Goal: Task Accomplishment & Management: Use online tool/utility

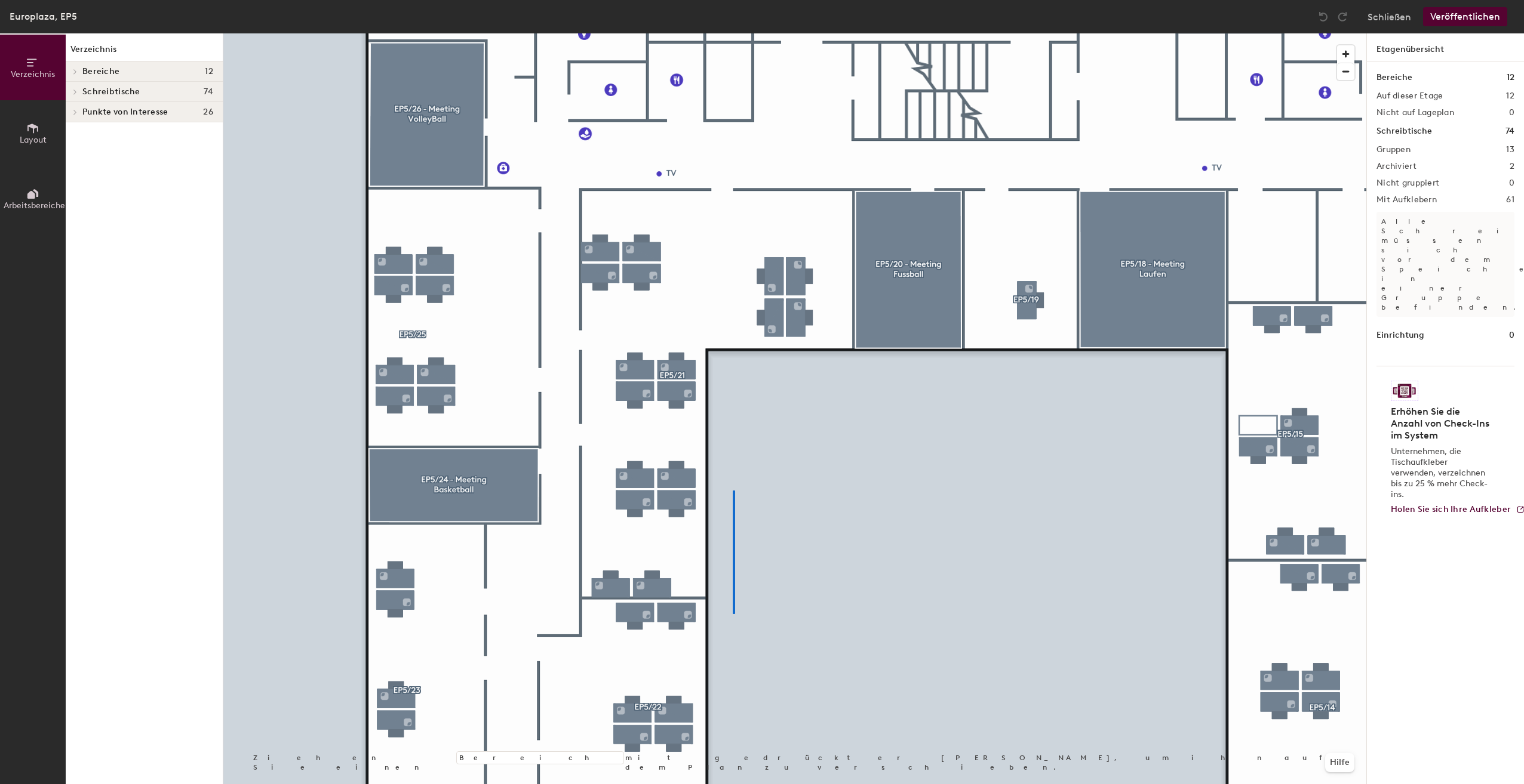
click at [733, 33] on div at bounding box center [794, 33] width 1143 height 0
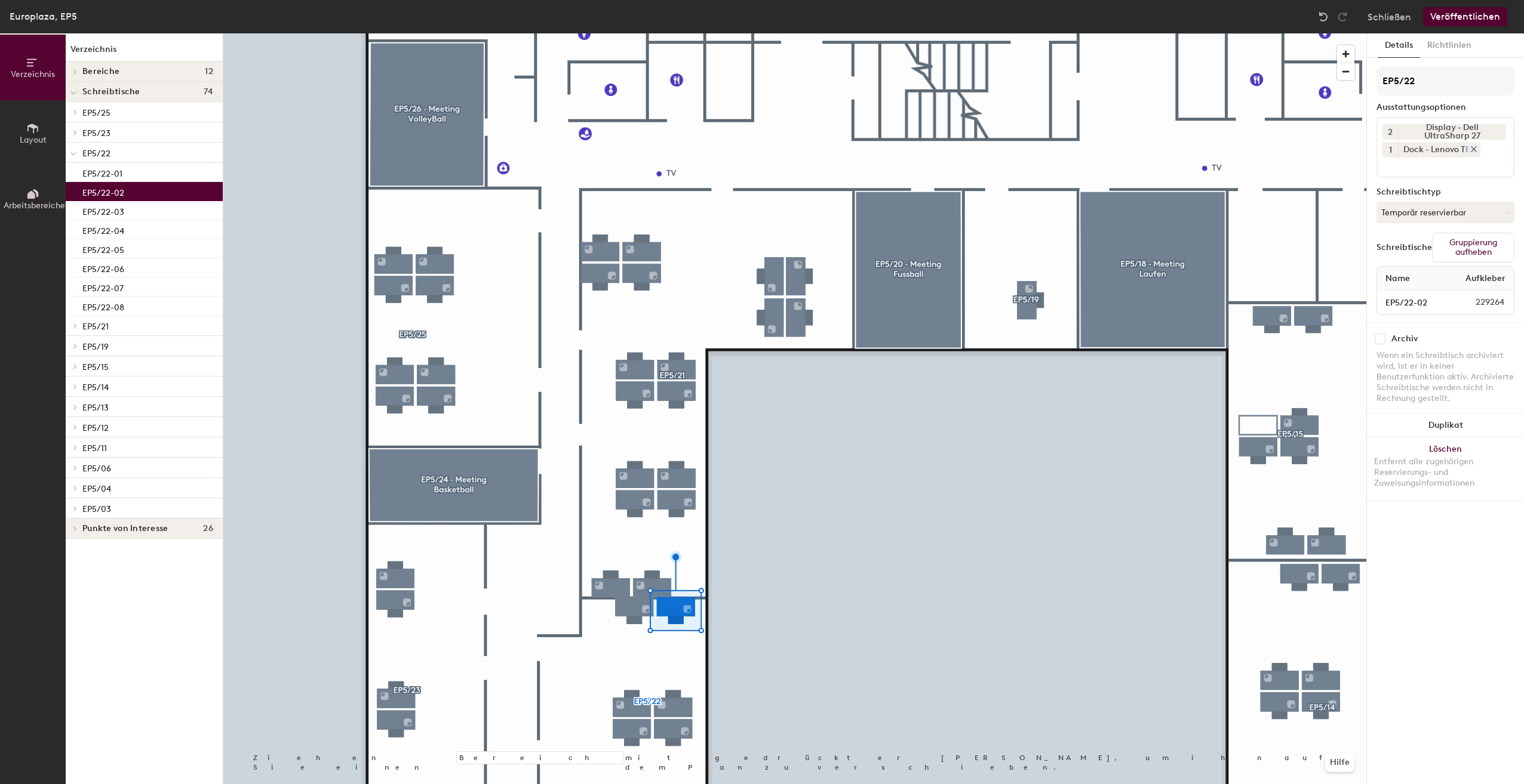
click at [1475, 148] on icon at bounding box center [1474, 149] width 5 height 5
click at [1458, 149] on input at bounding box center [1436, 146] width 107 height 14
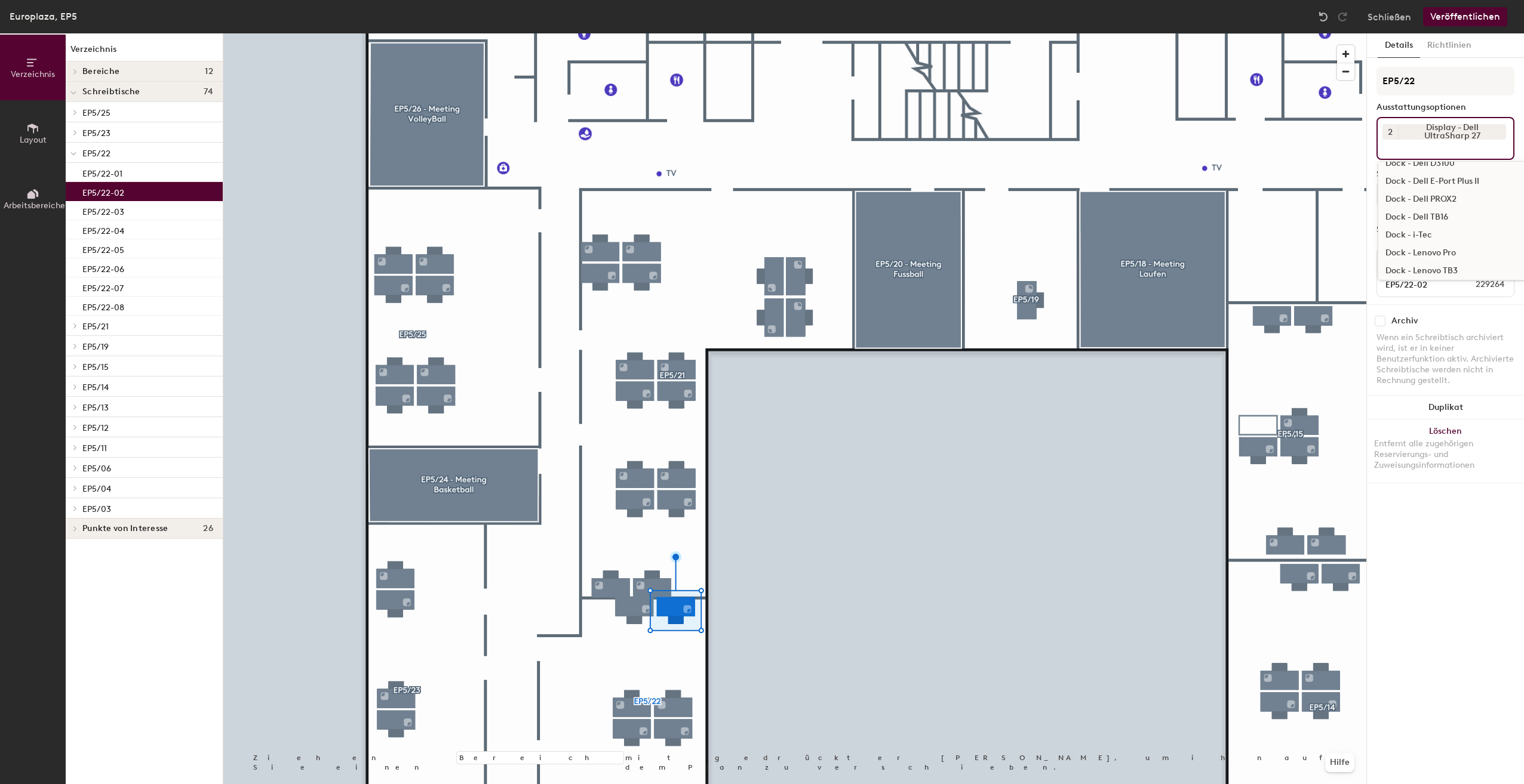
click at [1429, 235] on div "Dock - i-Tec" at bounding box center [1473, 235] width 190 height 18
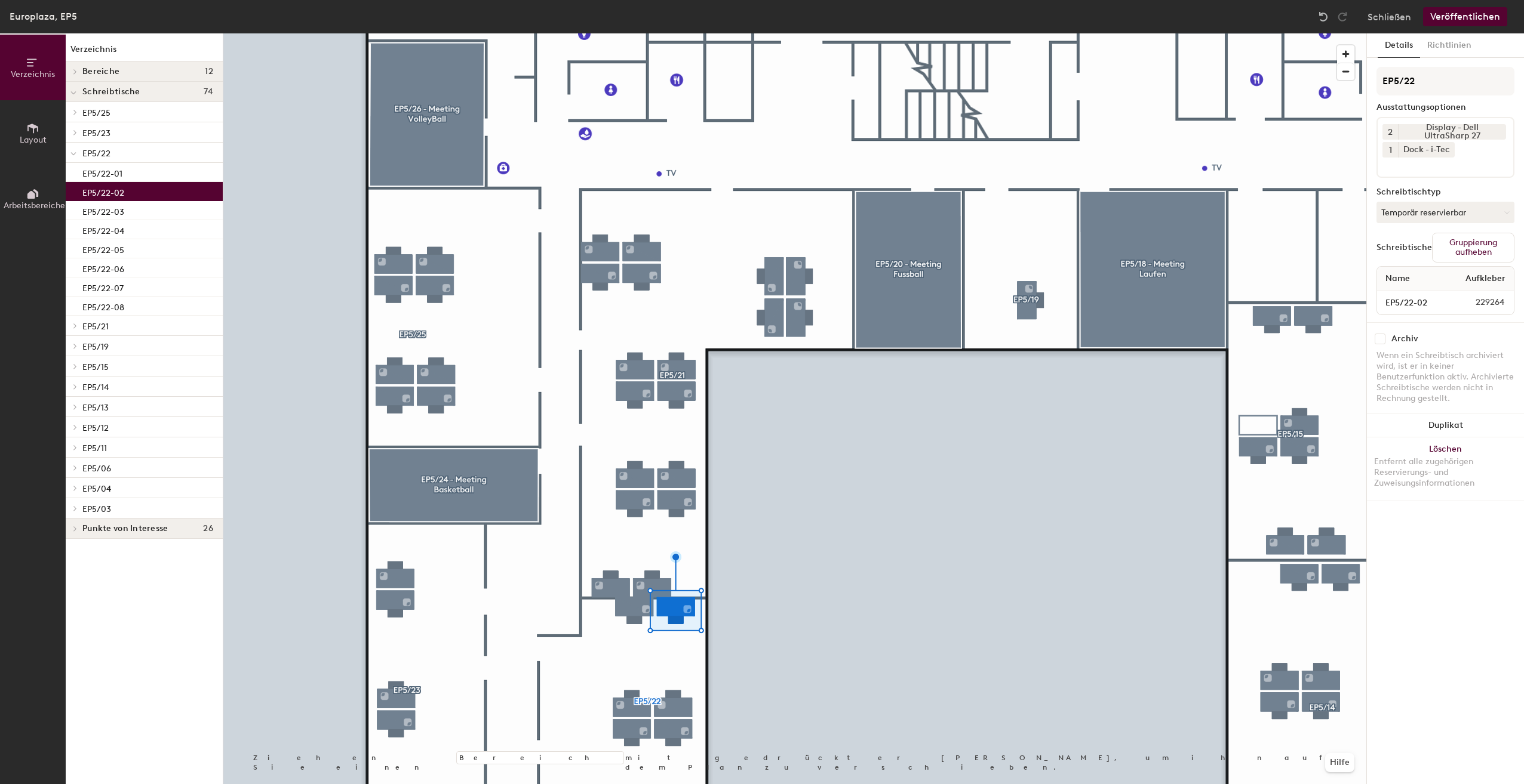
click at [1469, 14] on button "Veröffentlichen" at bounding box center [1465, 17] width 84 height 19
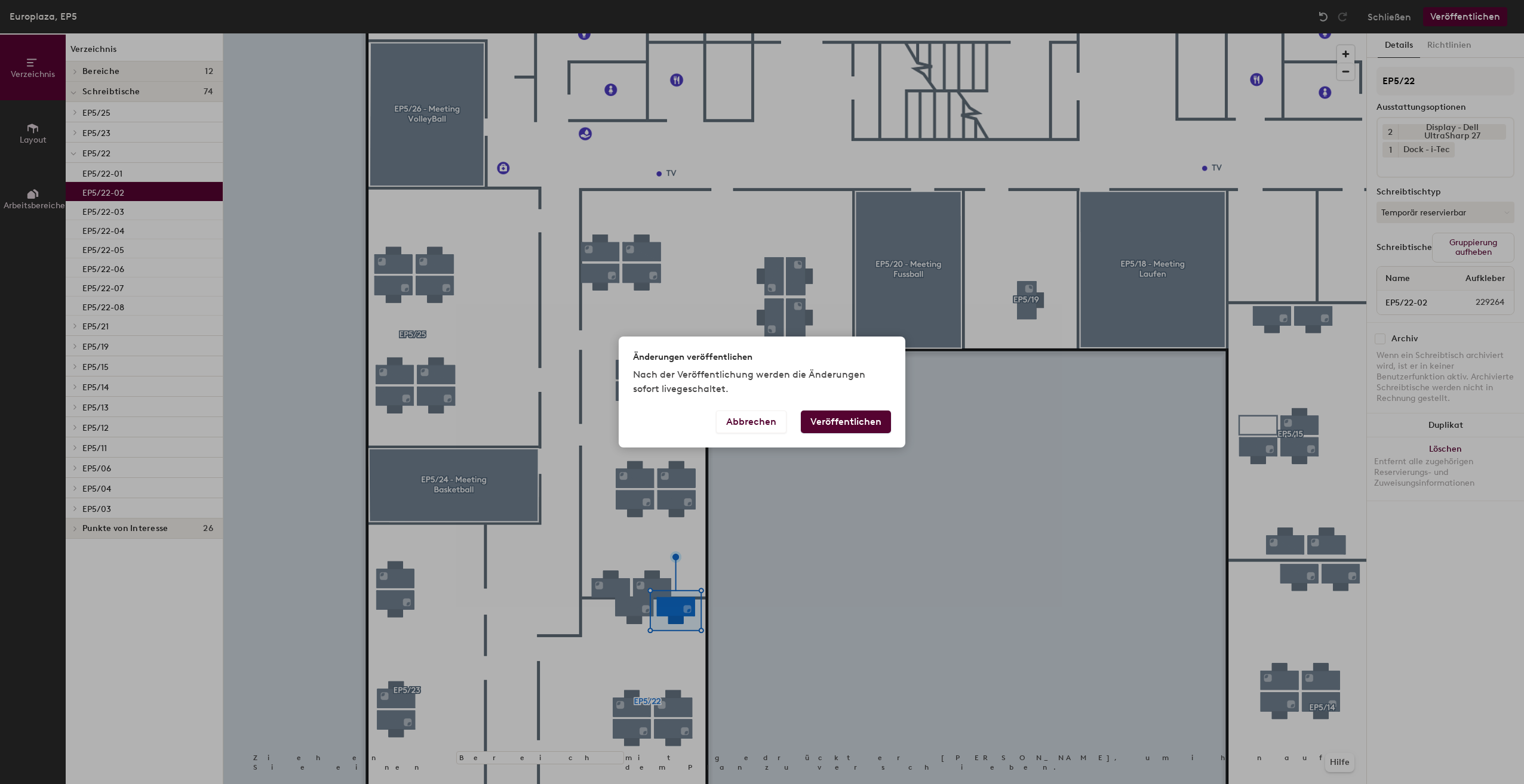
click at [846, 425] on button "Veröffentlichen" at bounding box center [845, 422] width 90 height 23
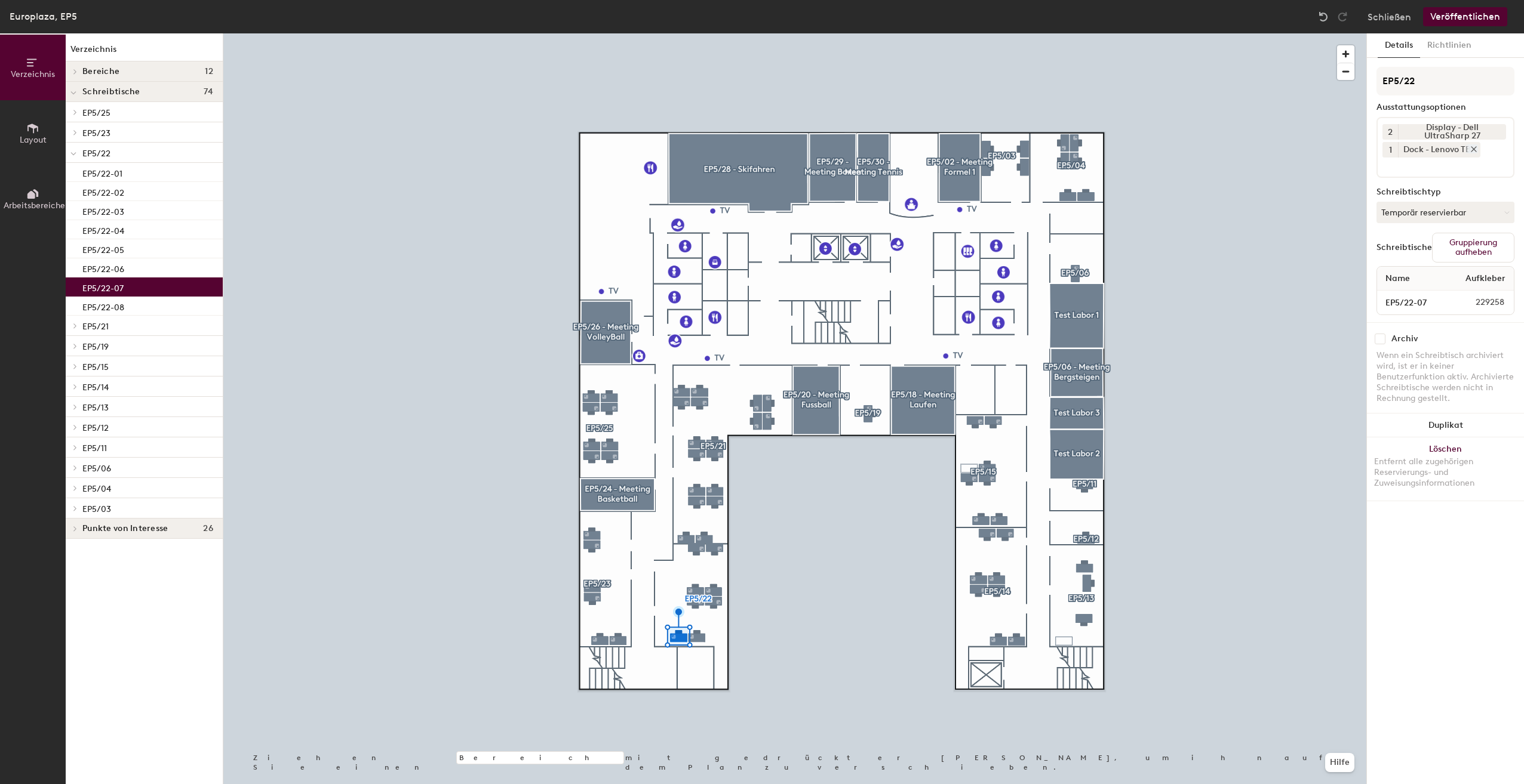
click at [1476, 149] on icon at bounding box center [1473, 149] width 8 height 8
click at [1475, 151] on input at bounding box center [1436, 146] width 107 height 14
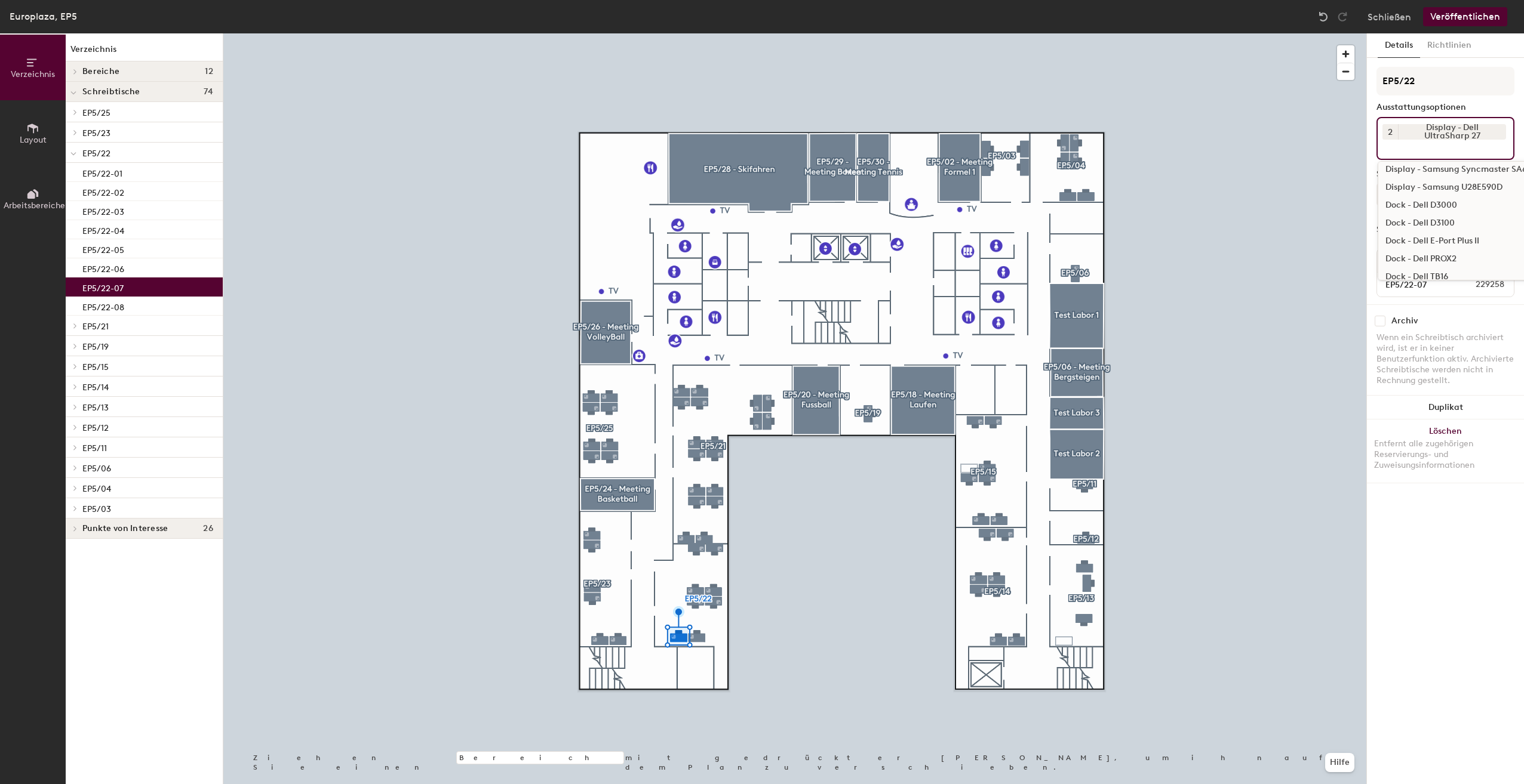
scroll to position [299, 0]
click at [1431, 236] on div "Dock - i-Tec" at bounding box center [1473, 235] width 190 height 18
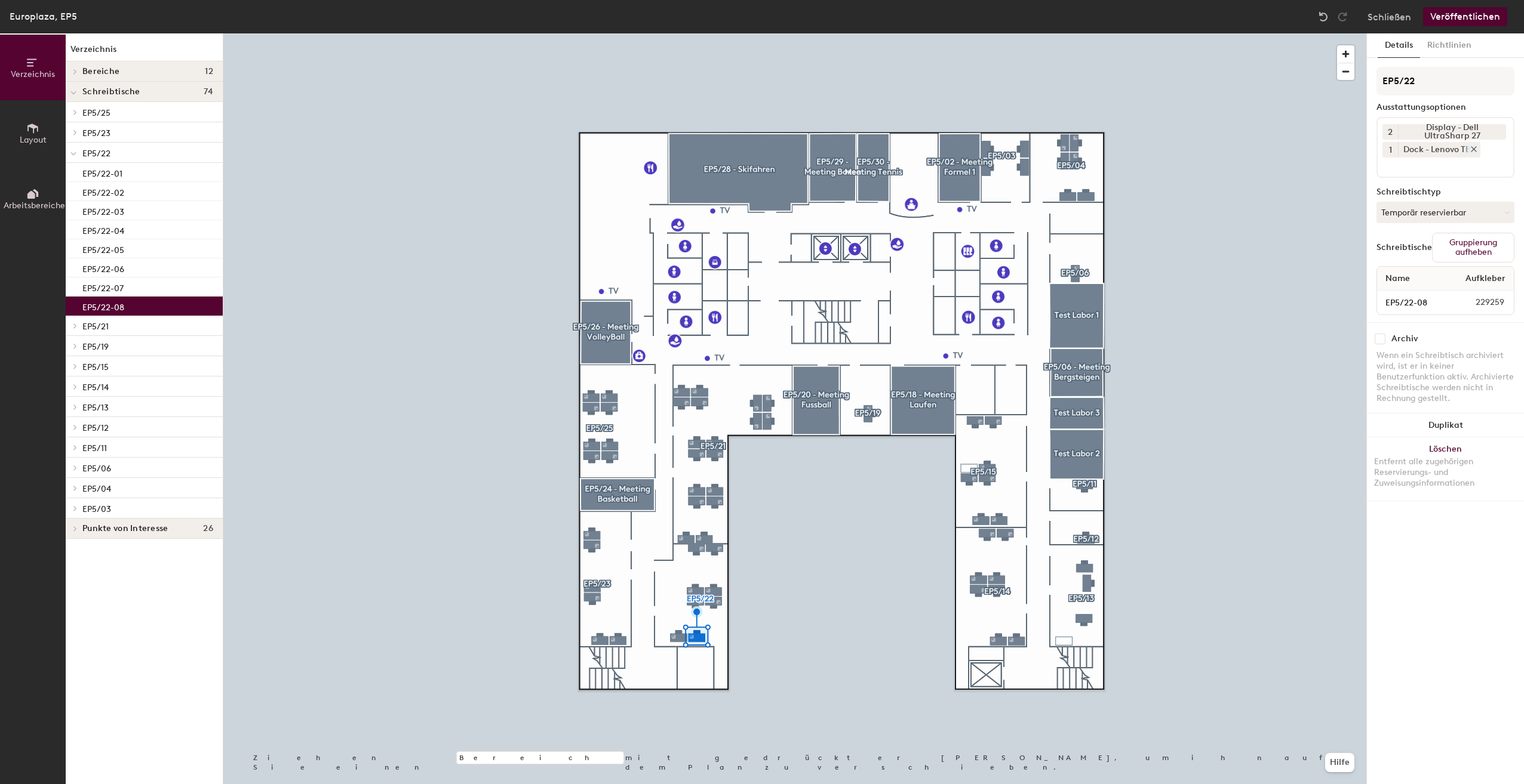
click at [1475, 148] on icon at bounding box center [1473, 149] width 8 height 8
click at [1474, 148] on input at bounding box center [1436, 146] width 107 height 14
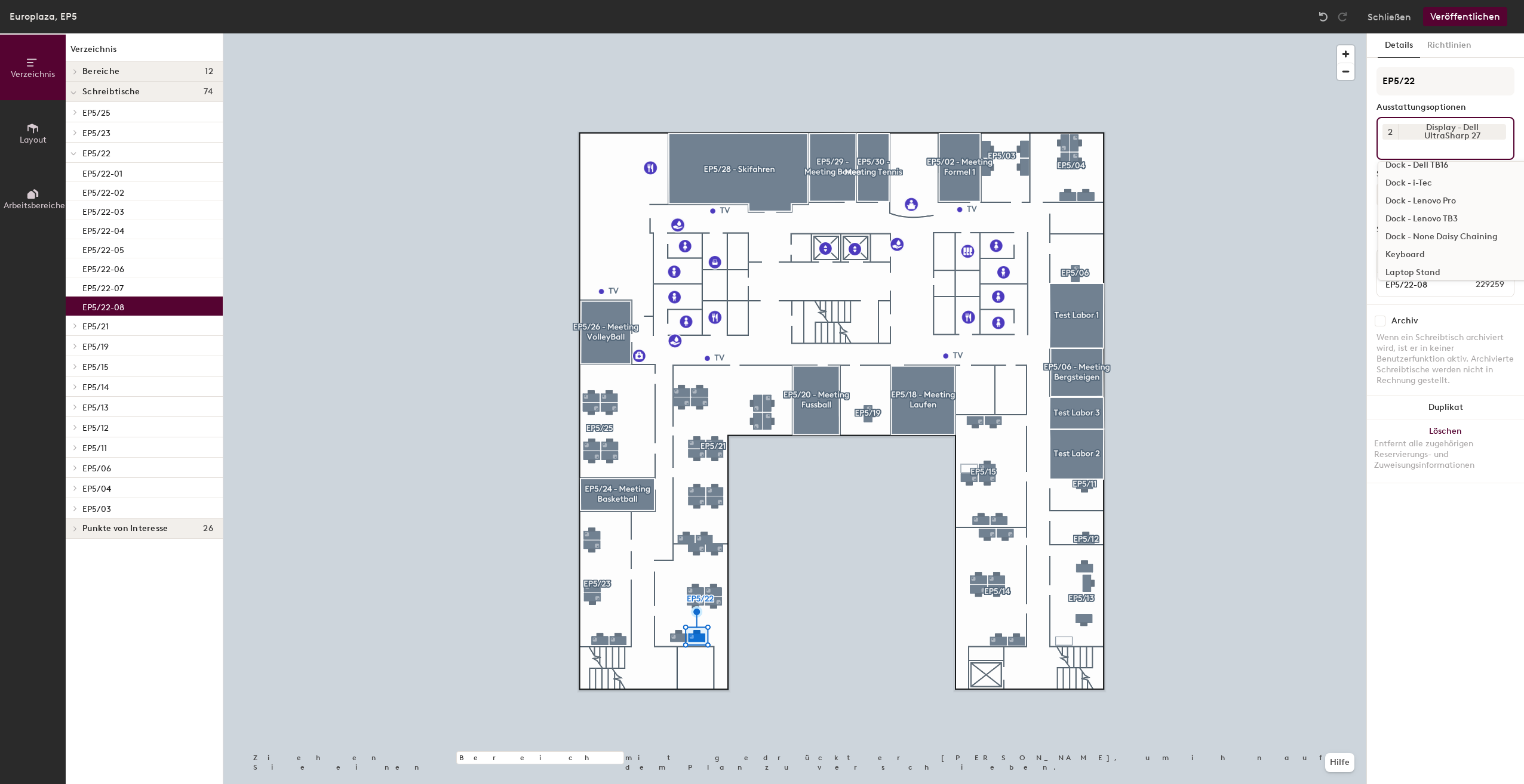
scroll to position [358, 0]
click at [1419, 173] on div "Dock - i-Tec" at bounding box center [1473, 175] width 190 height 18
click at [1466, 162] on input at bounding box center [1436, 164] width 107 height 14
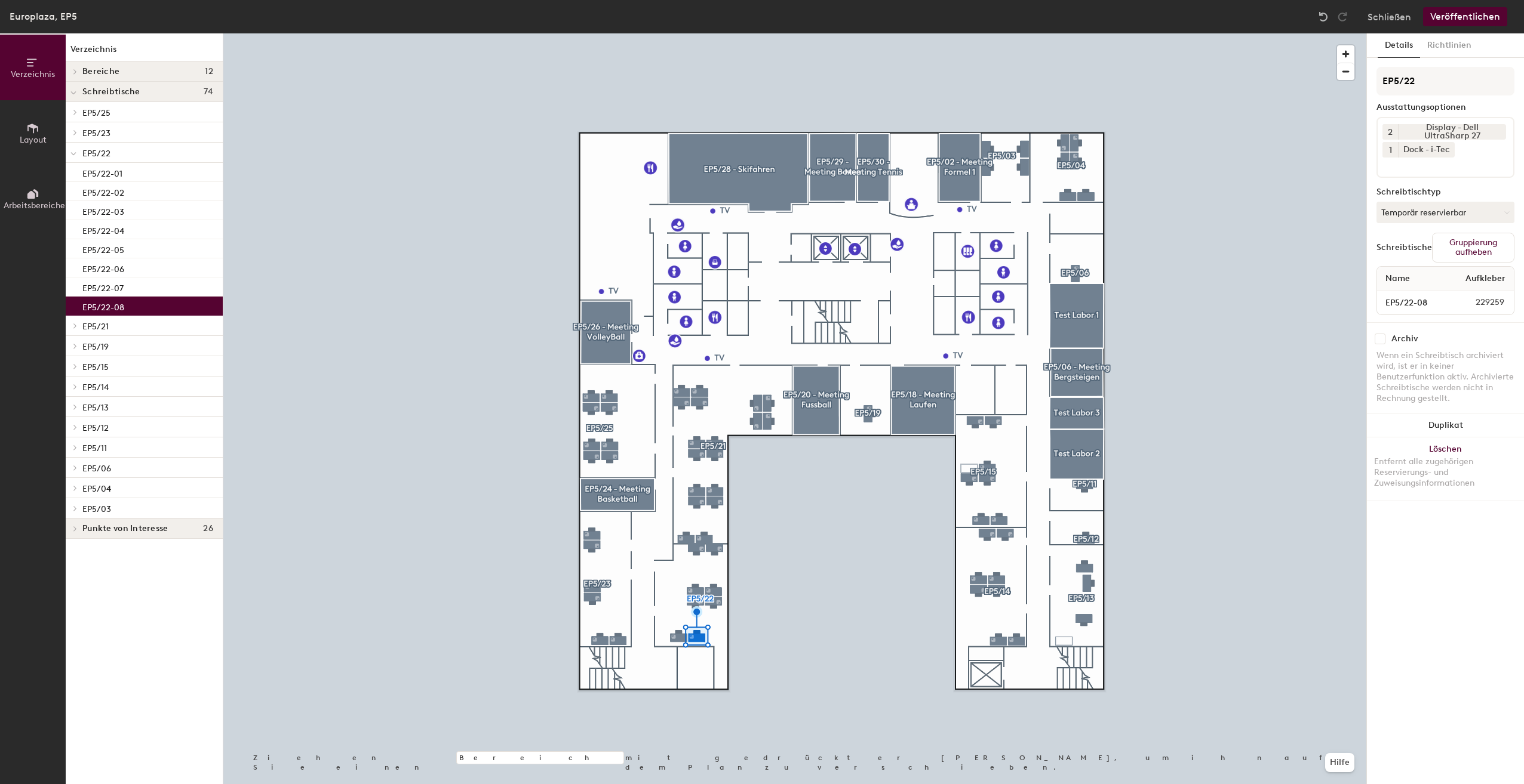
click at [1453, 16] on button "Veröffentlichen" at bounding box center [1465, 17] width 84 height 19
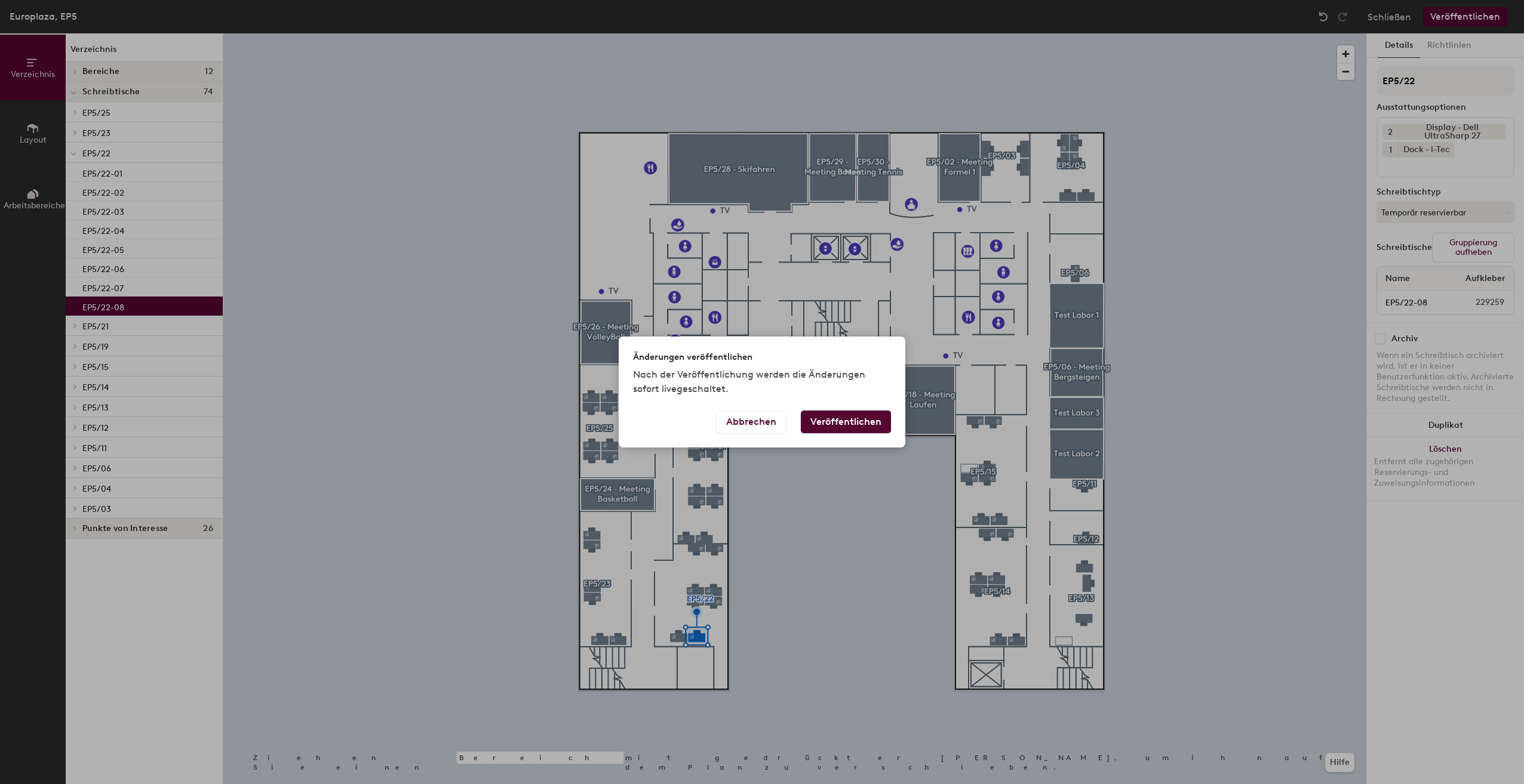
click at [850, 411] on button "Veröffentlichen" at bounding box center [845, 422] width 90 height 23
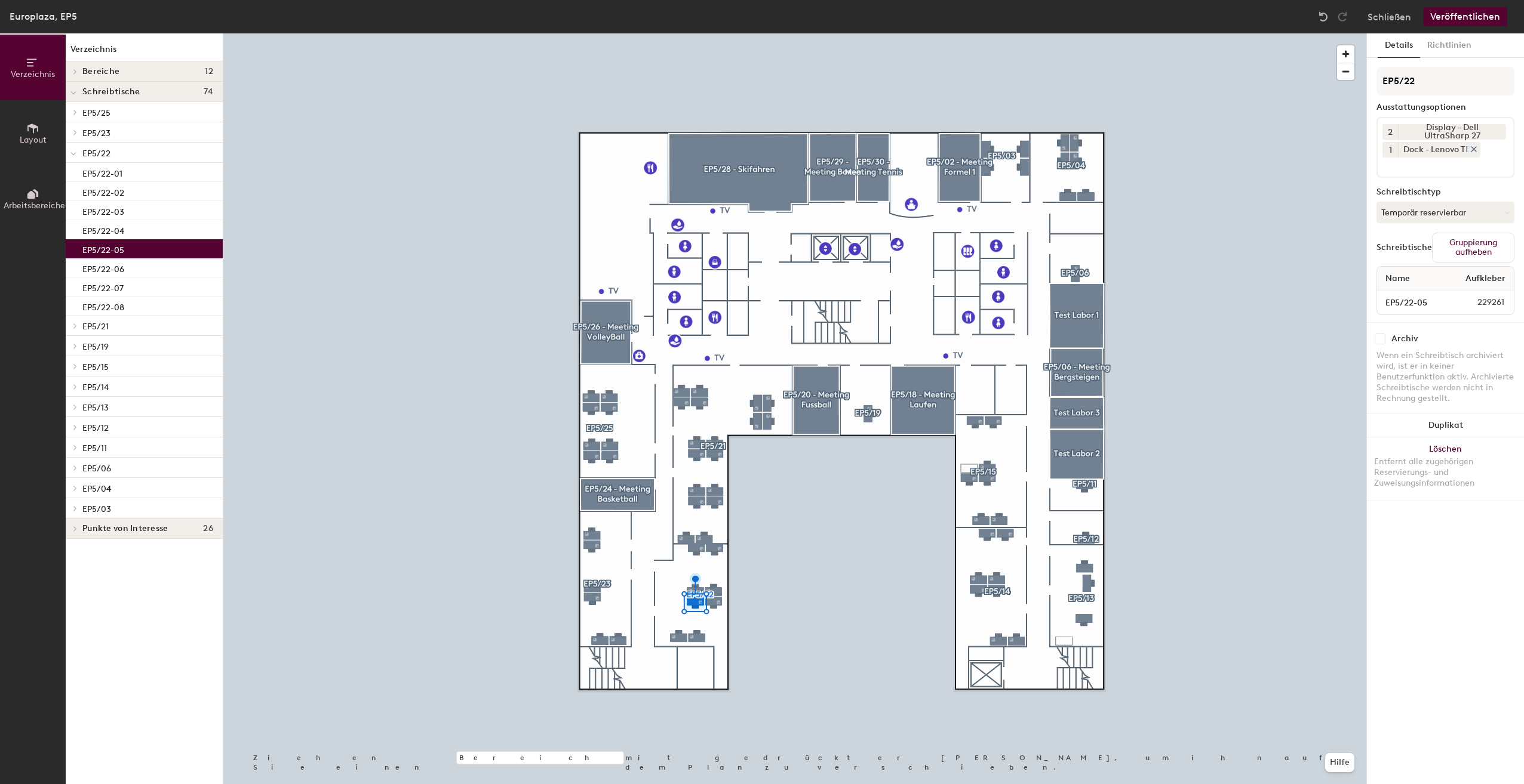
click at [1472, 149] on icon at bounding box center [1473, 149] width 8 height 8
click at [1457, 151] on input at bounding box center [1436, 146] width 107 height 14
click at [1420, 176] on div "Dock - i-Tec" at bounding box center [1473, 175] width 190 height 18
click at [1477, 149] on icon at bounding box center [1473, 149] width 8 height 8
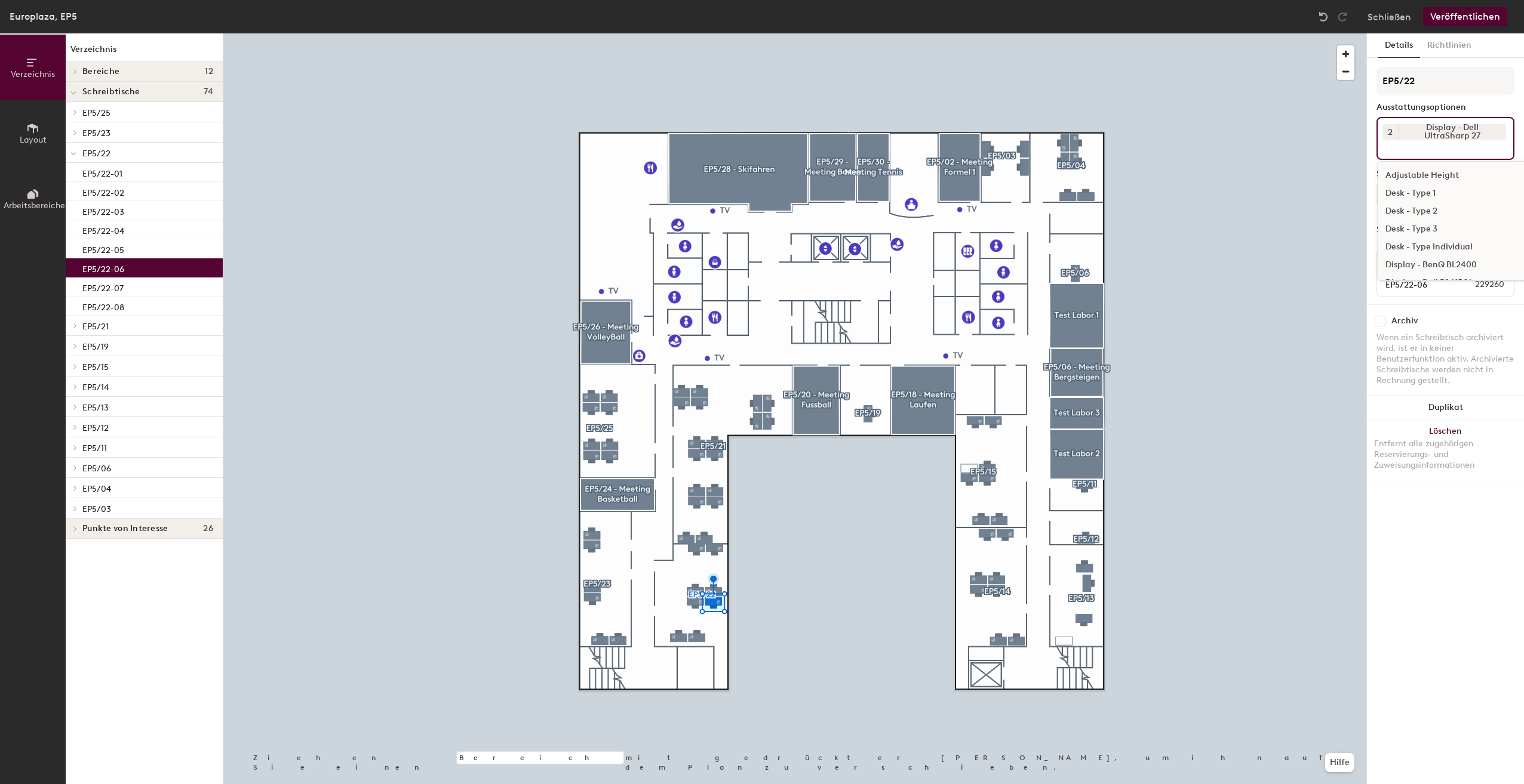
click at [1465, 146] on input at bounding box center [1436, 146] width 107 height 14
click at [1434, 177] on div "Dock - i-Tec" at bounding box center [1473, 175] width 190 height 18
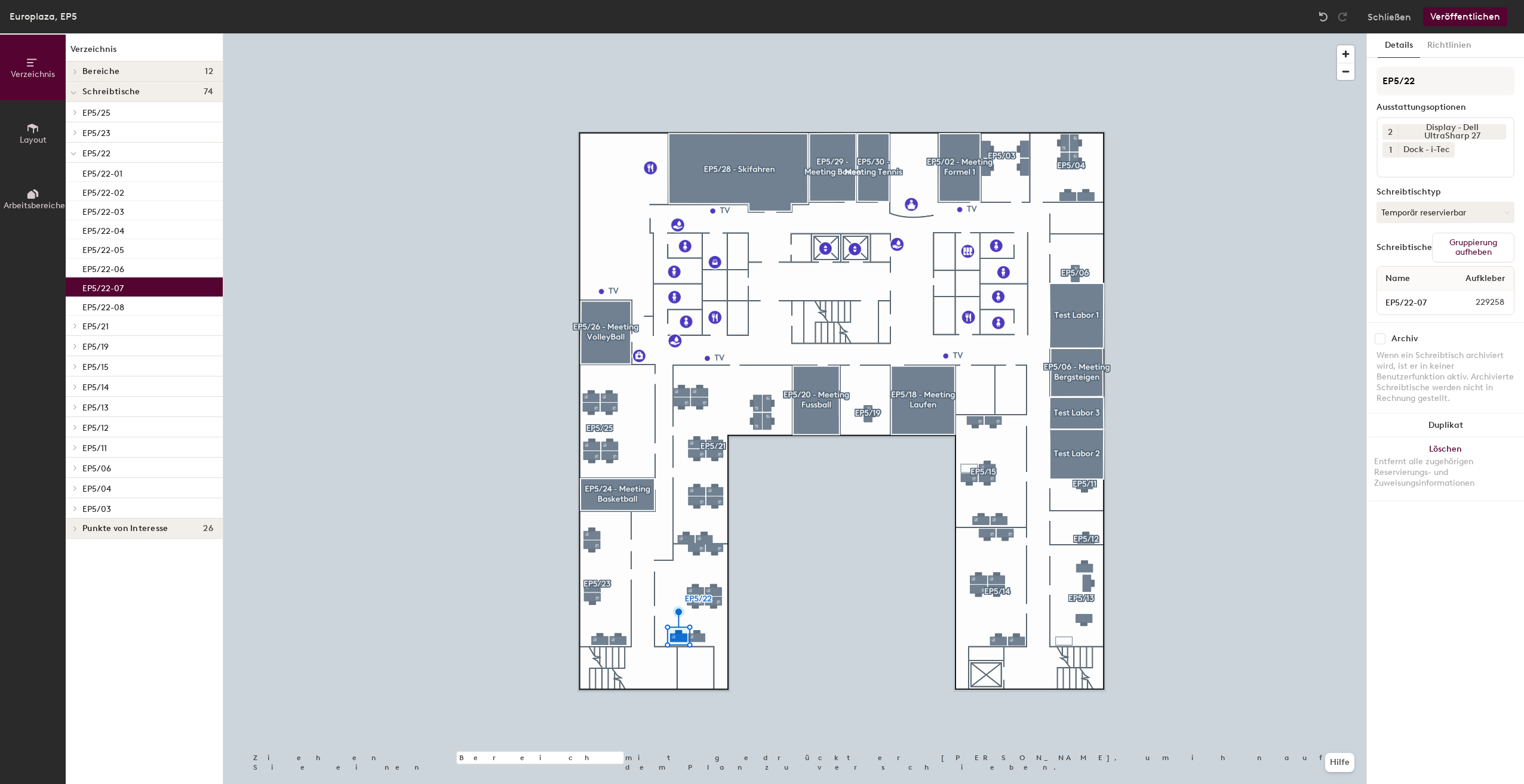
click at [1453, 14] on button "Veröffentlichen" at bounding box center [1465, 17] width 84 height 19
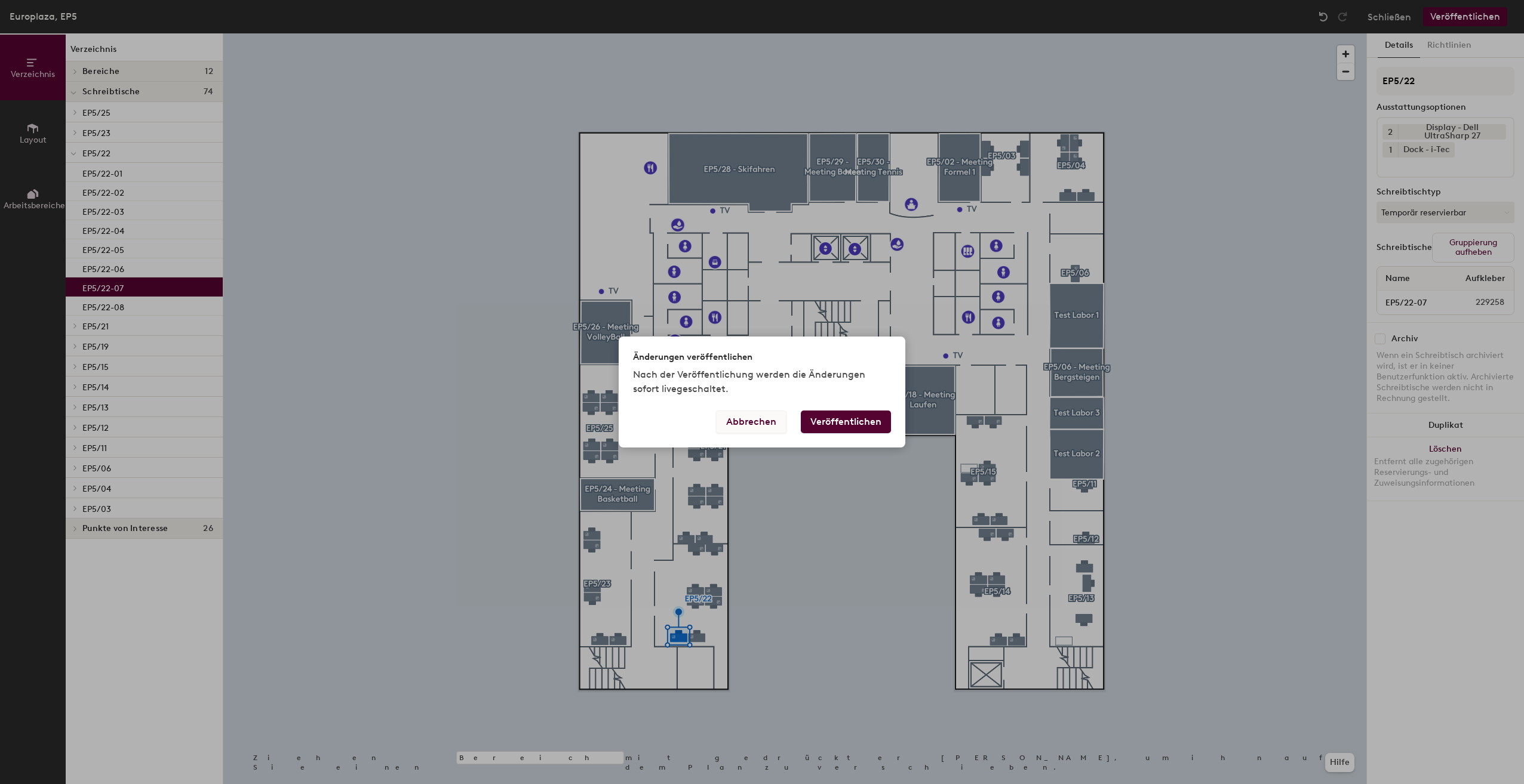
click at [735, 425] on button "Abbrechen" at bounding box center [751, 422] width 71 height 23
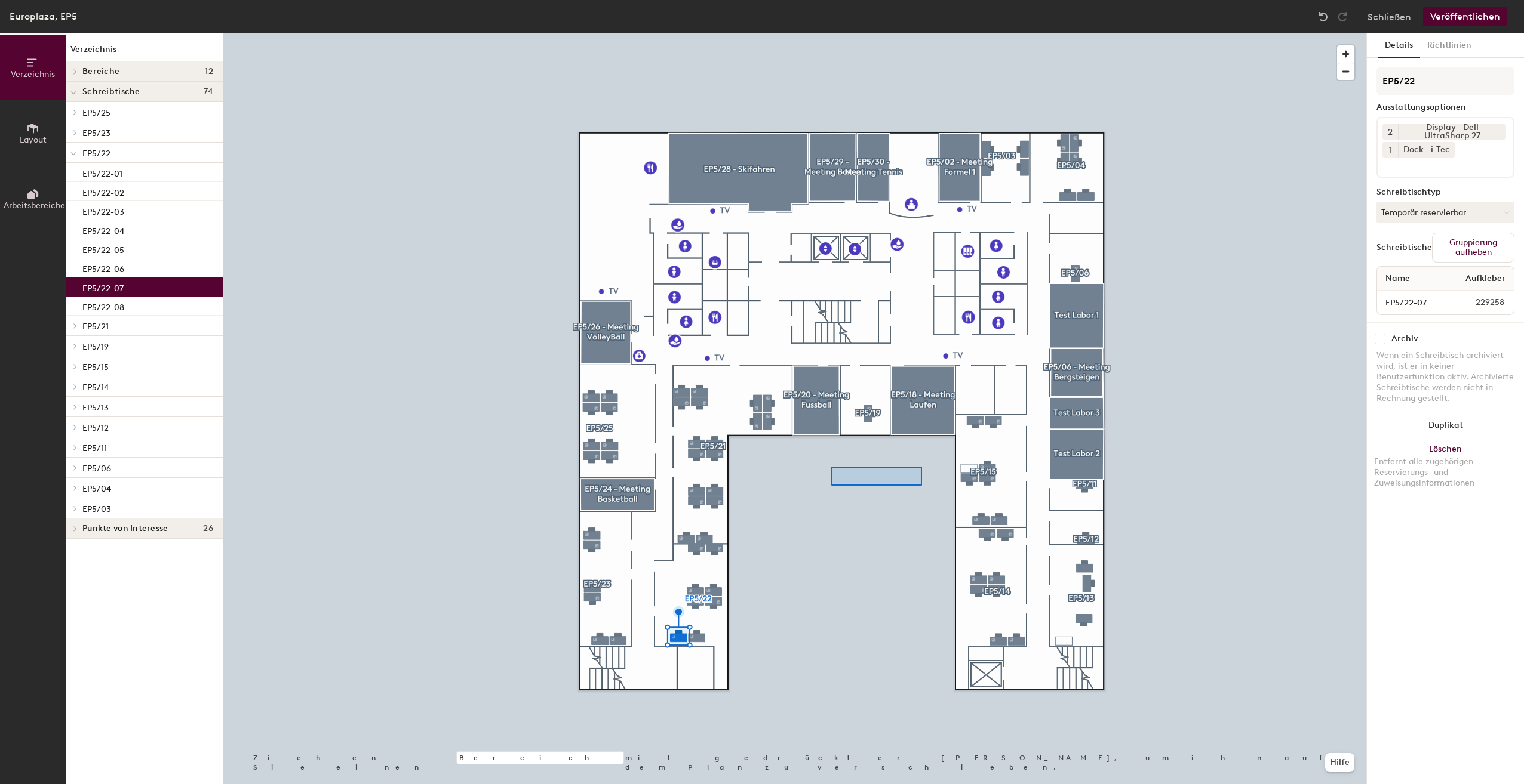
click at [831, 33] on div at bounding box center [794, 33] width 1143 height 0
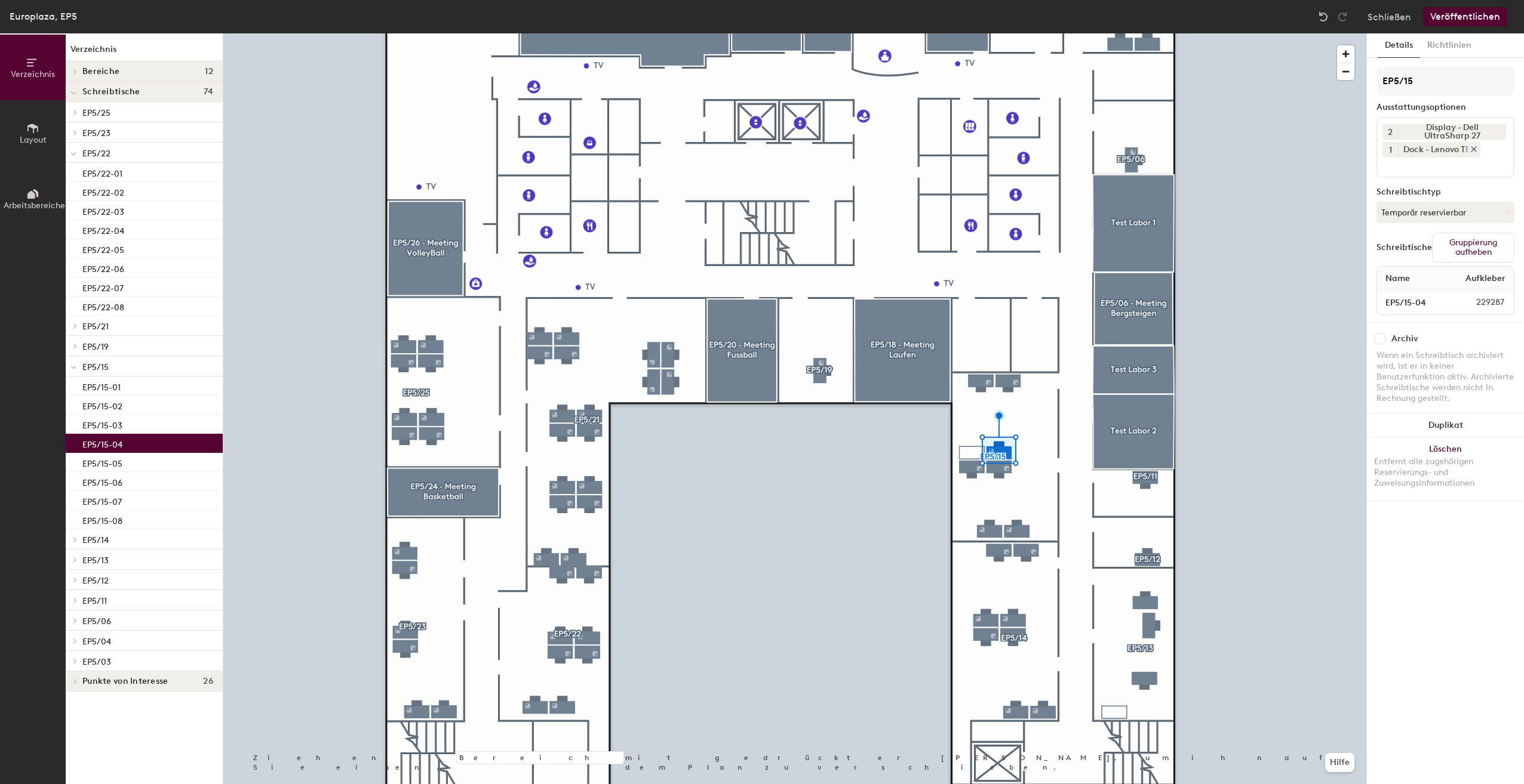
click at [1475, 148] on icon at bounding box center [1474, 149] width 5 height 5
click at [1469, 148] on input at bounding box center [1436, 146] width 107 height 14
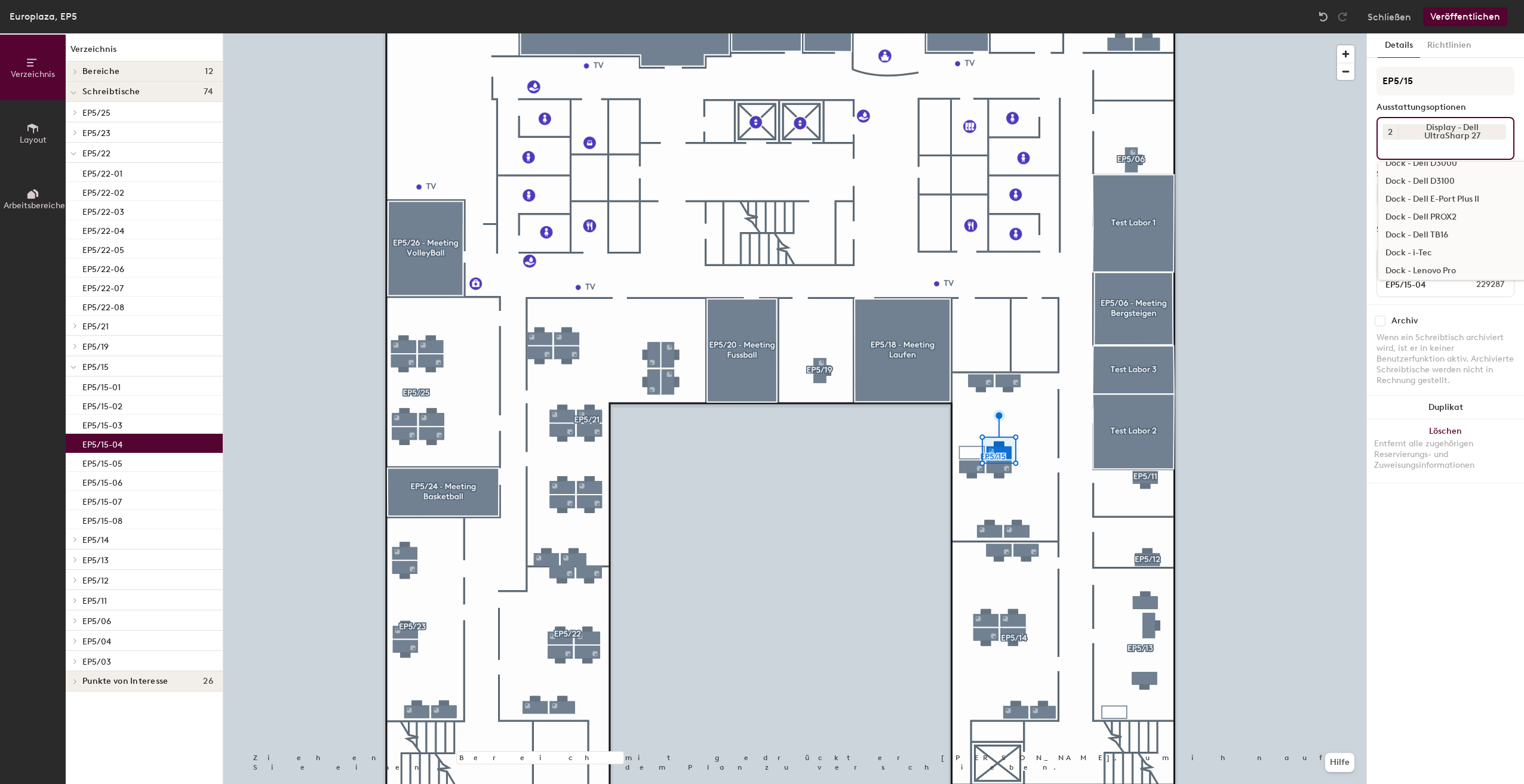
scroll to position [299, 0]
click at [1430, 233] on div "Dock - i-Tec" at bounding box center [1473, 235] width 190 height 18
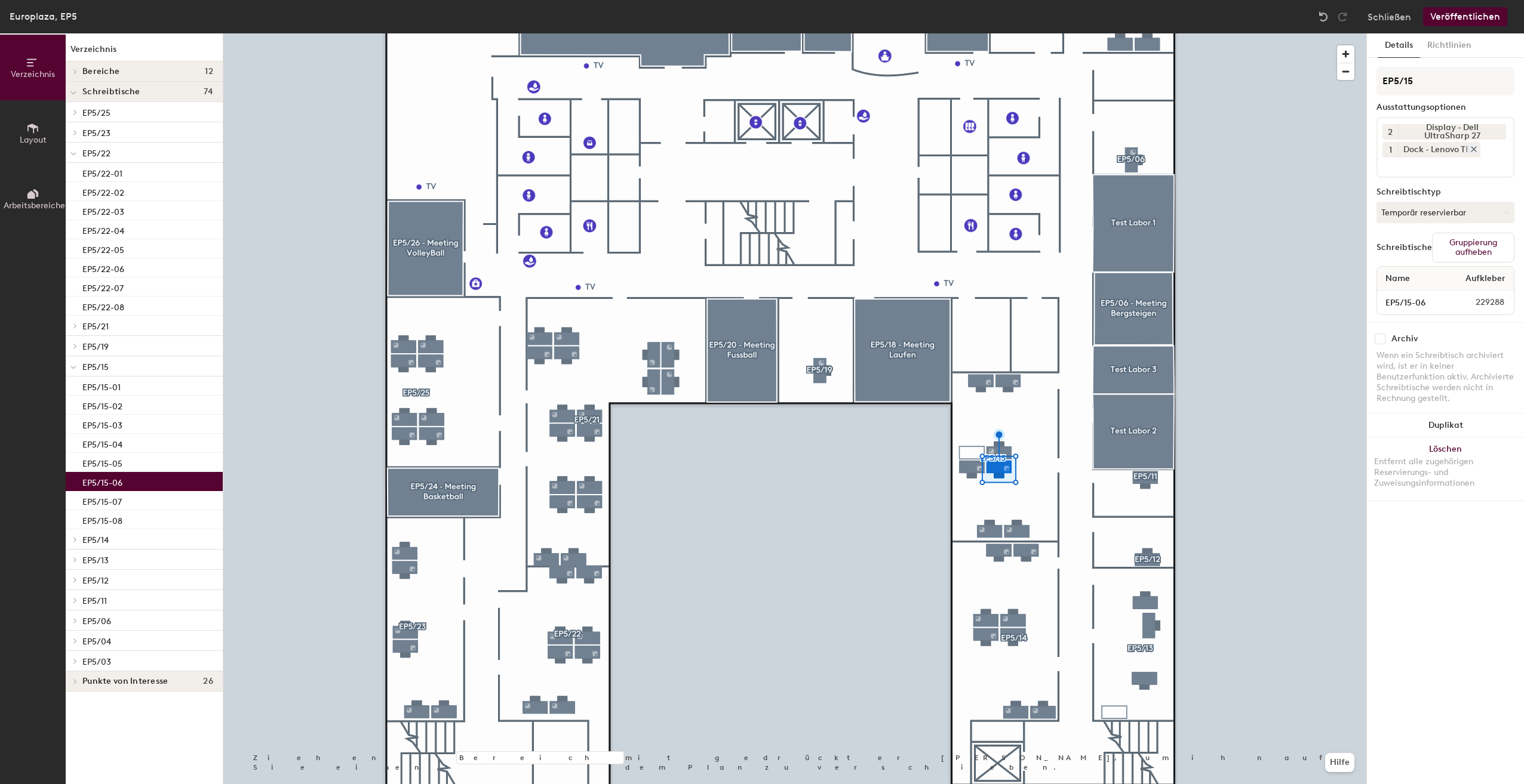
click at [1476, 148] on icon at bounding box center [1473, 149] width 8 height 8
click at [1473, 149] on input at bounding box center [1436, 146] width 107 height 14
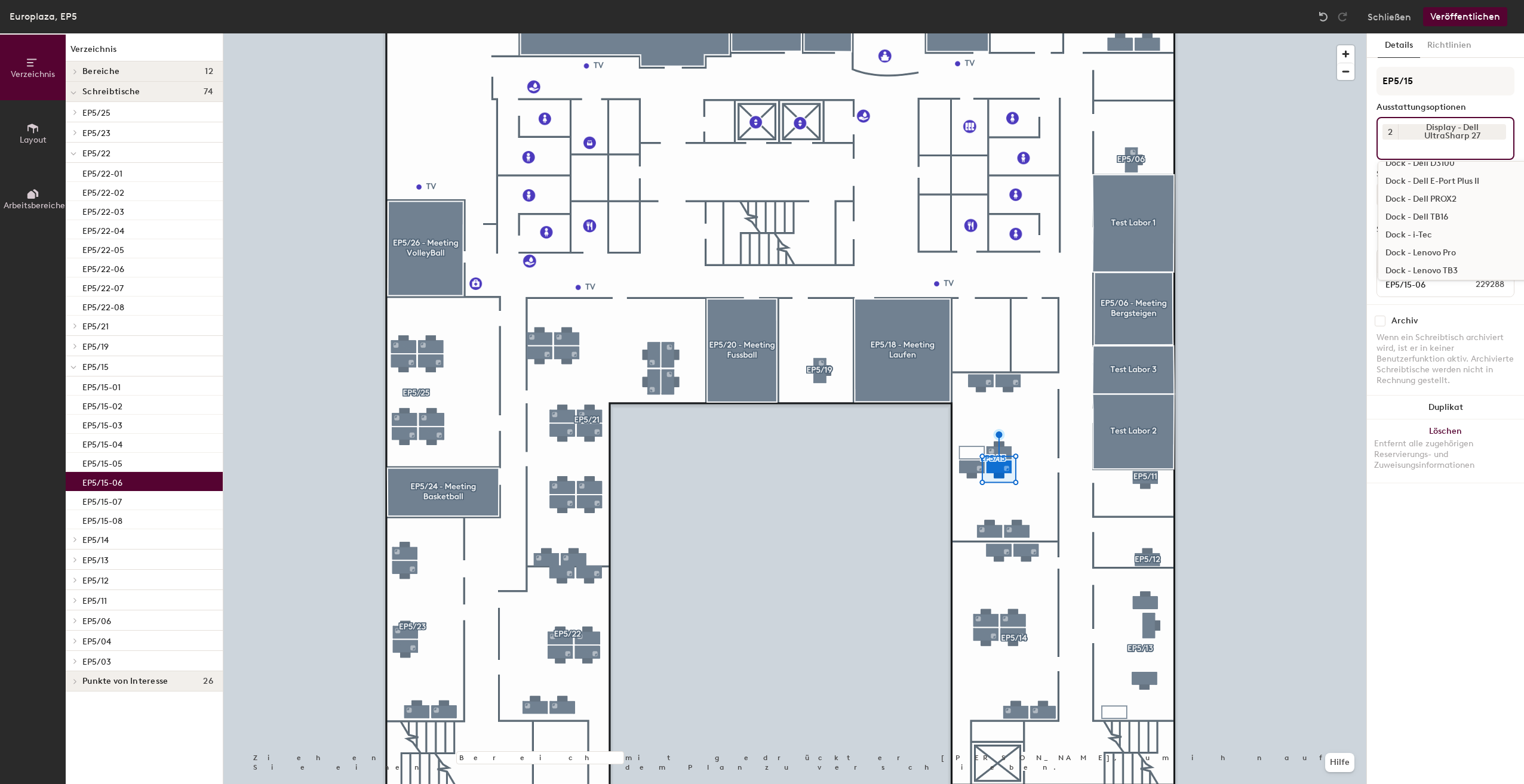
click at [1433, 235] on div "Dock - i-Tec" at bounding box center [1473, 235] width 190 height 18
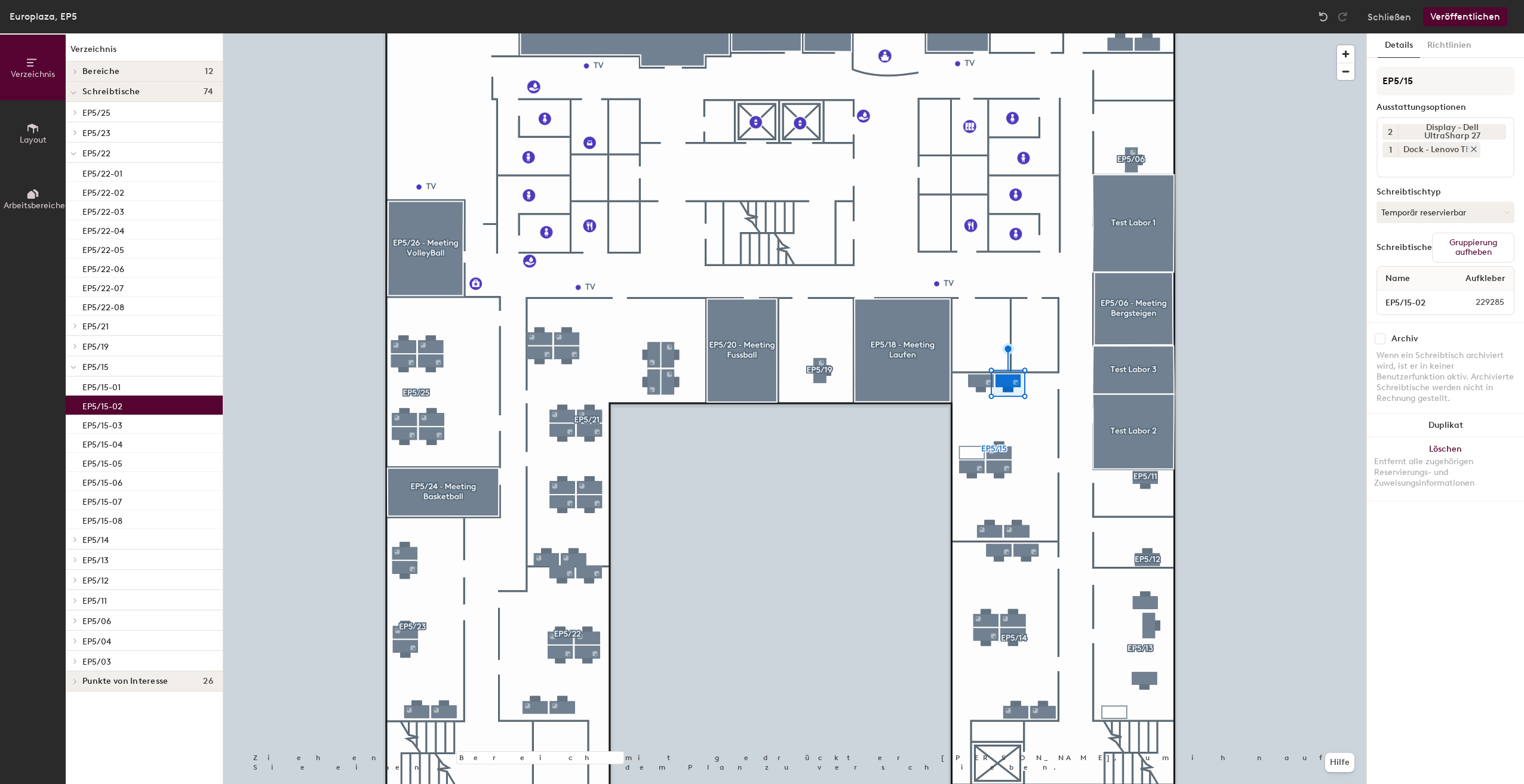
click at [1476, 147] on icon at bounding box center [1474, 149] width 5 height 5
click at [1476, 147] on input at bounding box center [1436, 146] width 107 height 14
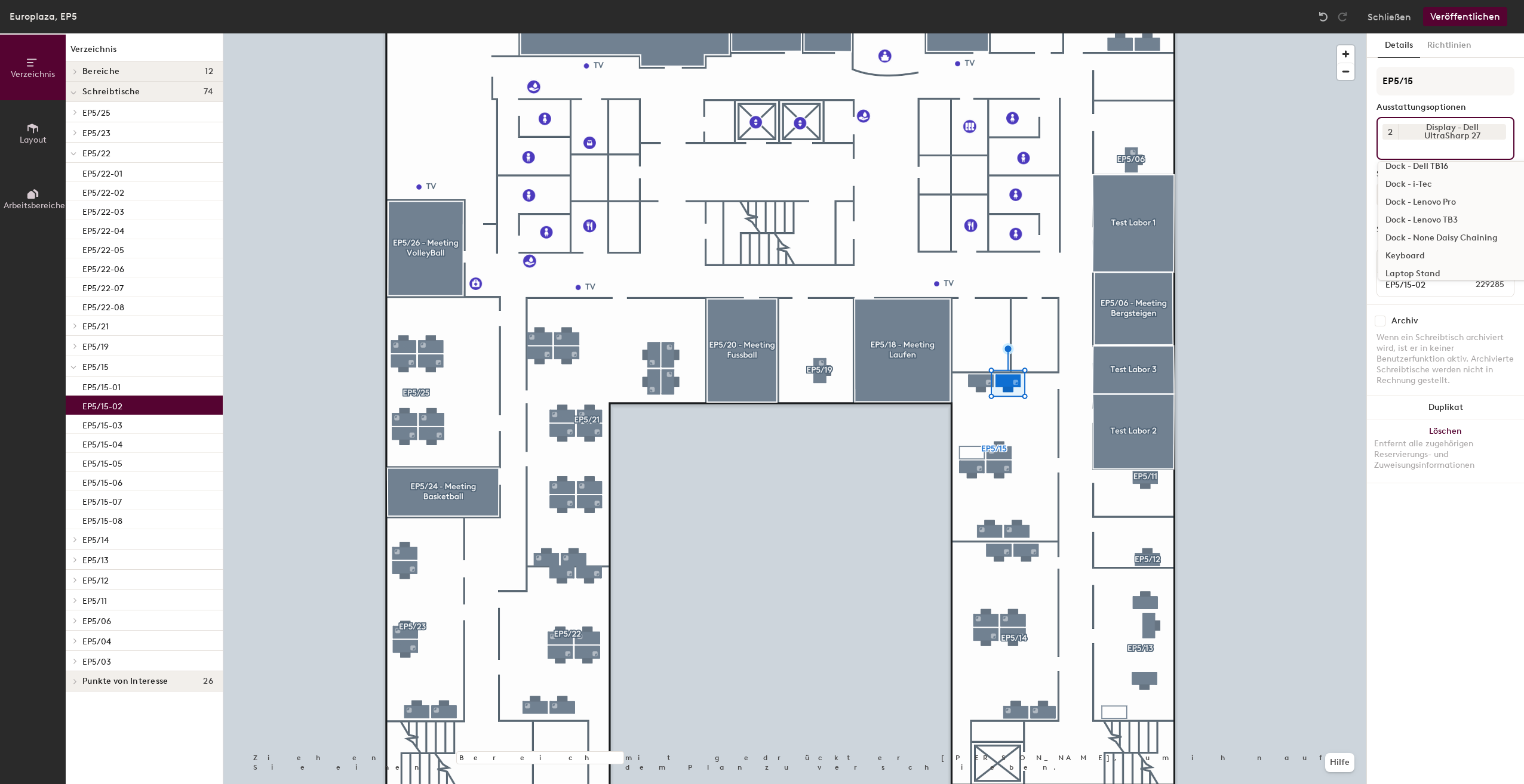
scroll to position [358, 0]
click at [1429, 177] on div "Dock - i-Tec" at bounding box center [1473, 175] width 190 height 18
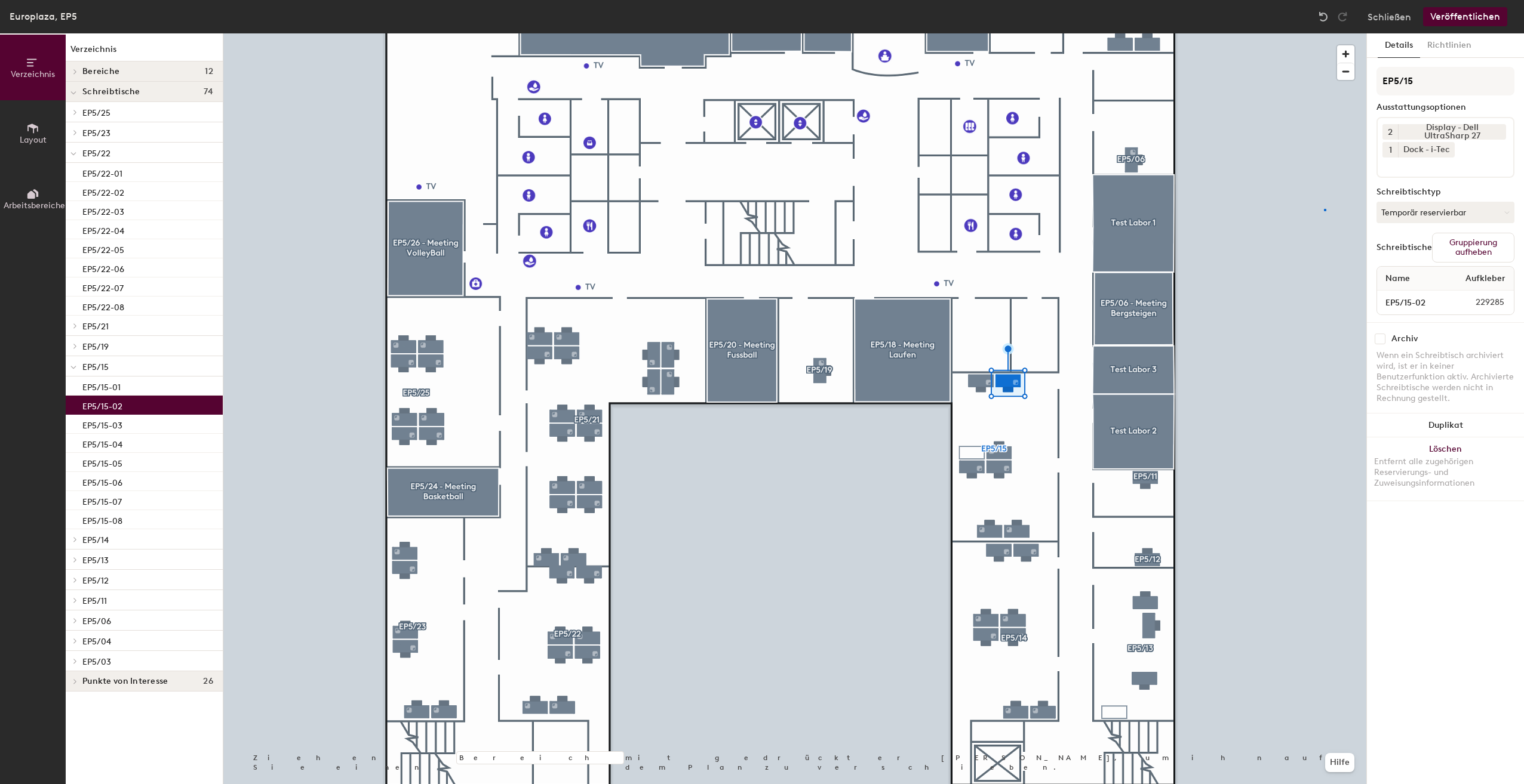
click at [1324, 33] on div at bounding box center [794, 33] width 1143 height 0
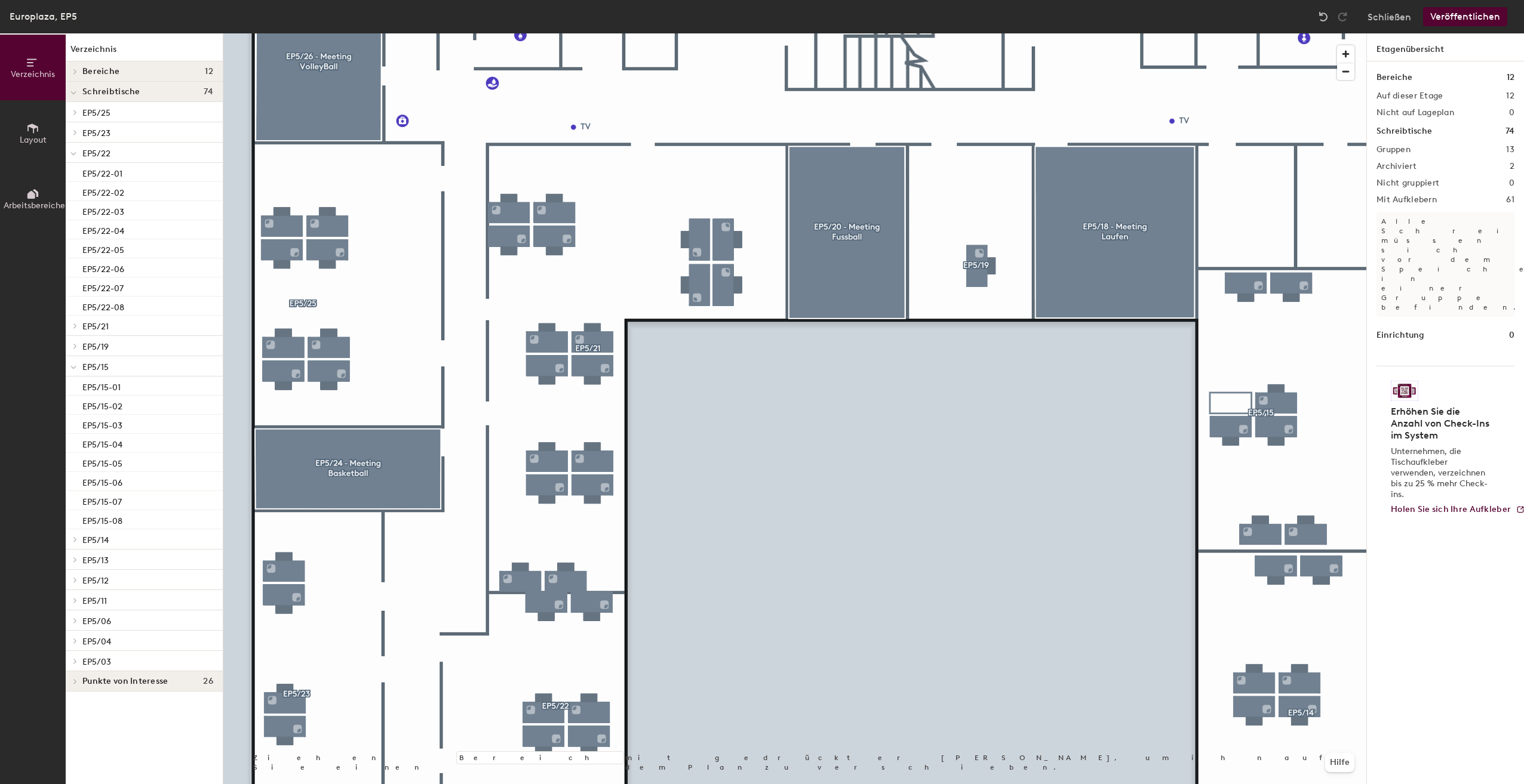
click at [1451, 17] on button "Veröffentlichen" at bounding box center [1465, 17] width 84 height 19
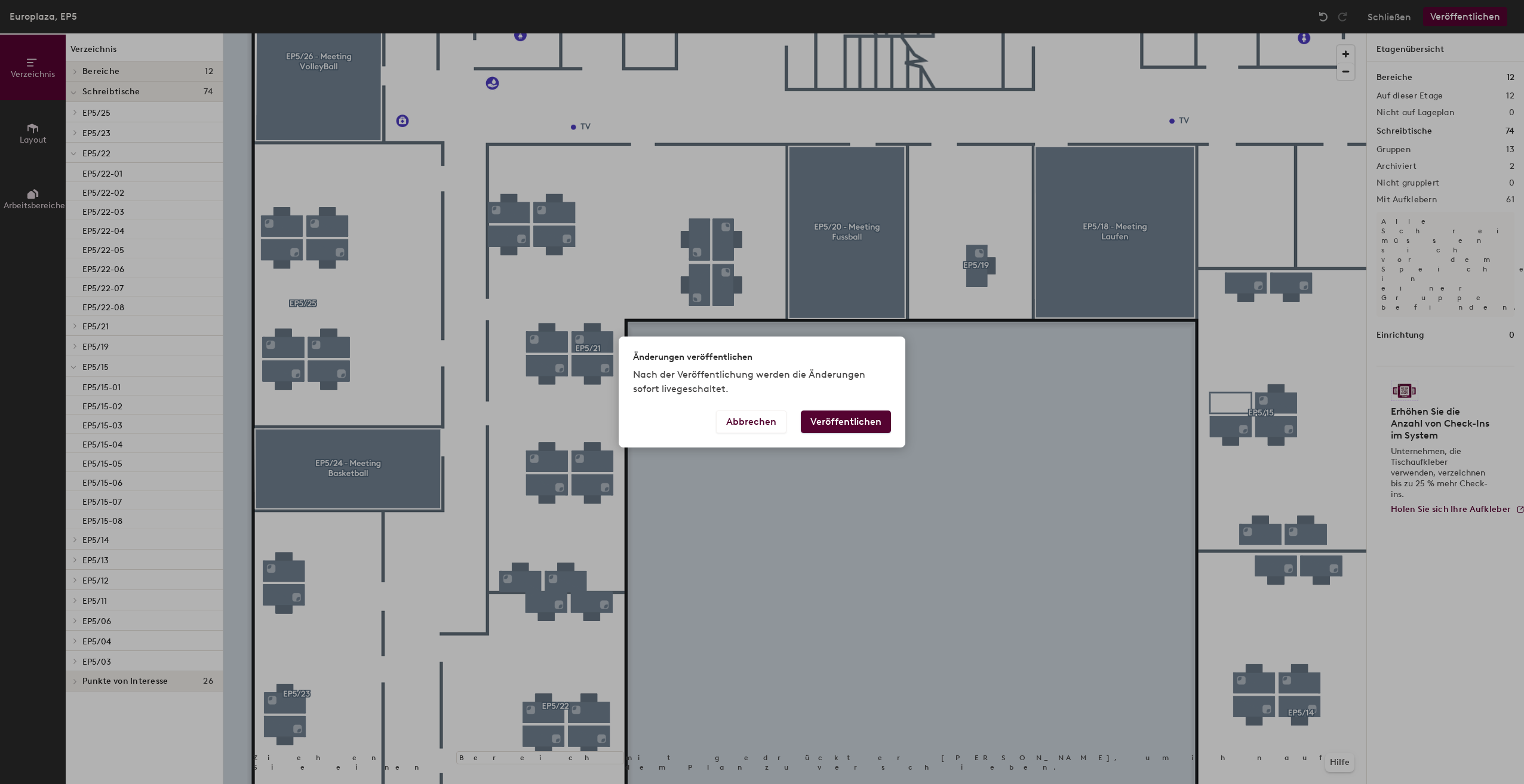
click at [826, 422] on button "Veröffentlichen" at bounding box center [845, 422] width 90 height 23
